Goal: Download file/media

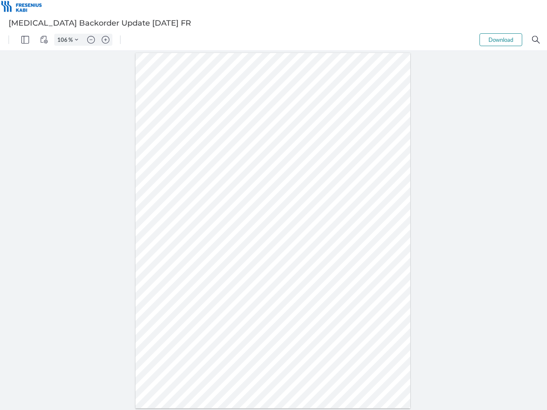
click at [25, 40] on img "Panel" at bounding box center [25, 40] width 8 height 8
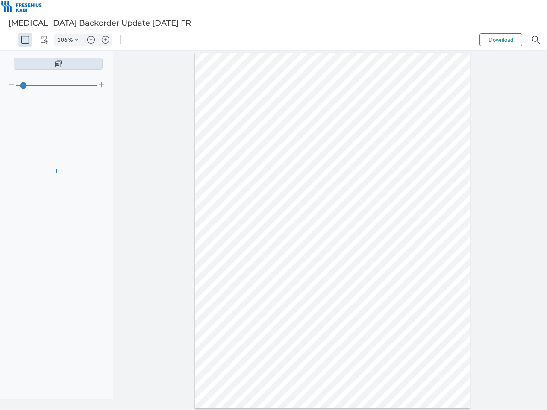
click at [44, 40] on img "View Controls" at bounding box center [44, 40] width 8 height 8
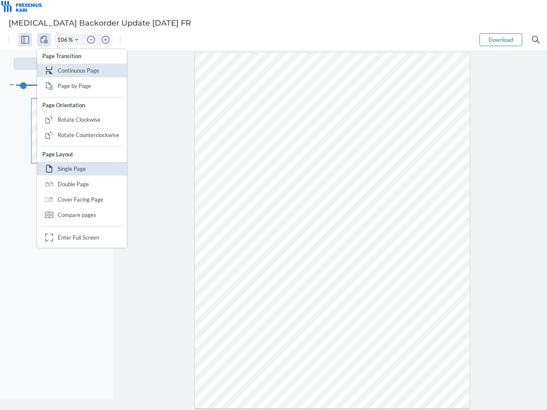
click at [64, 40] on input "106" at bounding box center [62, 40] width 14 height 8
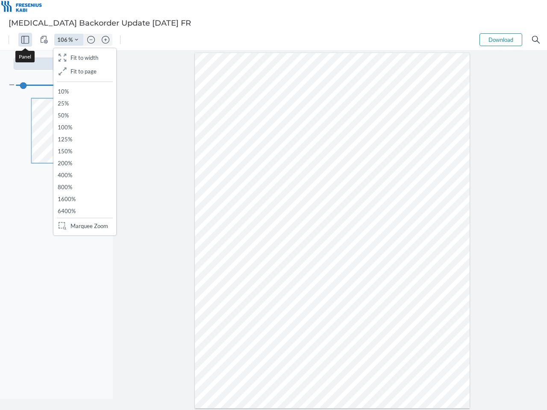
click at [77, 40] on img "Zoom Controls" at bounding box center [76, 39] width 3 height 3
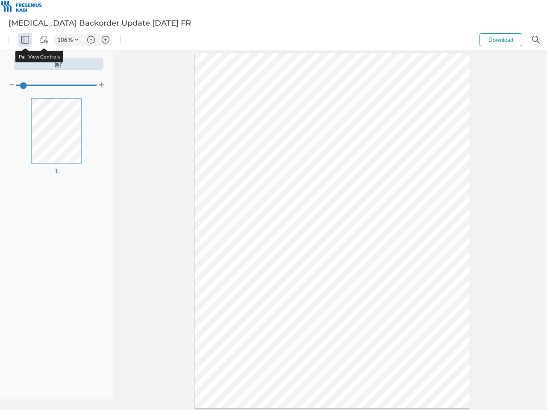
click at [91, 40] on img "Zoom out" at bounding box center [91, 40] width 8 height 8
click at [106, 40] on img "Zoom in" at bounding box center [106, 40] width 8 height 8
type input "106"
click at [501, 40] on button "Download" at bounding box center [501, 39] width 43 height 13
click at [536, 40] on img "Search" at bounding box center [536, 40] width 8 height 8
